Goal: Communication & Community: Participate in discussion

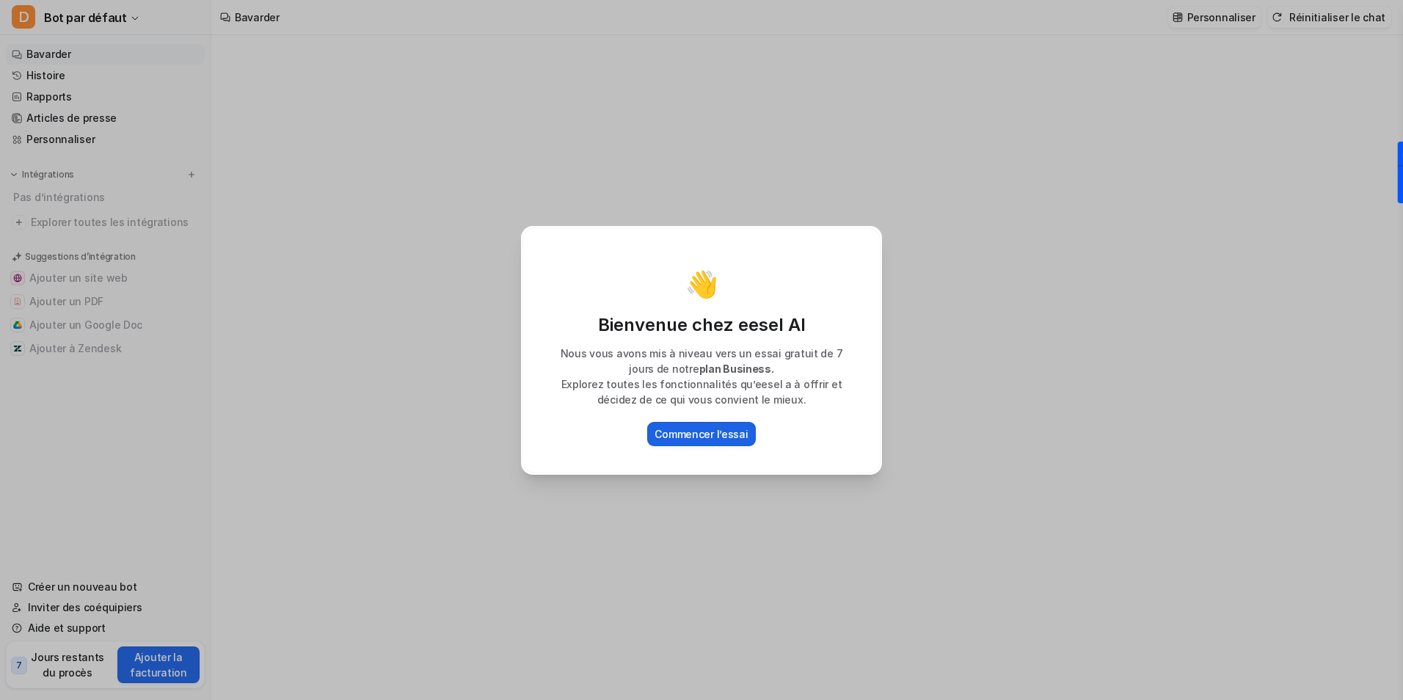
type textarea "**********"
click at [730, 502] on div "👋 Bienvenue chez eesel AI Nous vous avons mis à niveau vers un essai gratuit de…" at bounding box center [701, 350] width 385 height 700
click at [727, 513] on div "👋 Bienvenue chez eesel AI Nous vous avons mis à niveau vers un essai gratuit de…" at bounding box center [701, 350] width 385 height 700
